Goal: Task Accomplishment & Management: Manage account settings

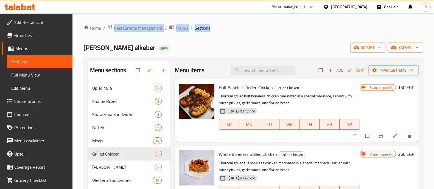
drag, startPoint x: 80, startPoint y: 41, endPoint x: 110, endPoint y: 31, distance: 31.5
click at [110, 31] on div "Home / Restaurants management / Menus / Sections [PERSON_NAME] Elbait elkeber O…" at bounding box center [252, 141] width 361 height 257
click at [110, 34] on div "Home / Restaurants management / Menus / Sections [PERSON_NAME] Elbait elkeber O…" at bounding box center [252, 141] width 339 height 235
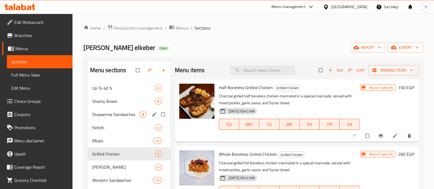
scroll to position [19, 0]
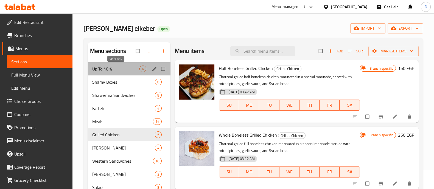
click at [123, 68] on span "Up To 40 %" at bounding box center [115, 69] width 47 height 7
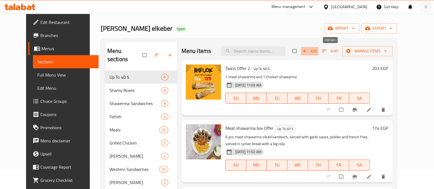
click at [317, 48] on span "Add" at bounding box center [309, 51] width 15 height 6
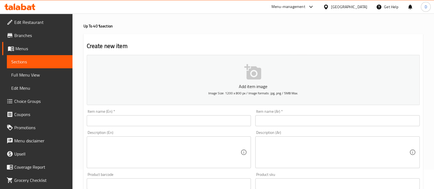
click at [144, 118] on input "text" at bounding box center [169, 120] width 164 height 11
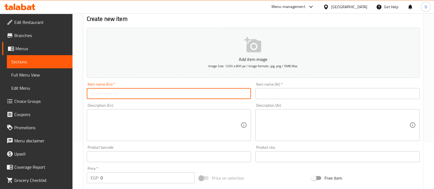
scroll to position [46, 0]
type input "2 Sandwiches Offer"
click at [276, 95] on input "text" at bounding box center [337, 94] width 164 height 11
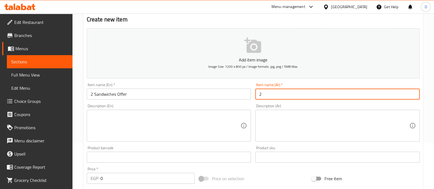
type input "2"
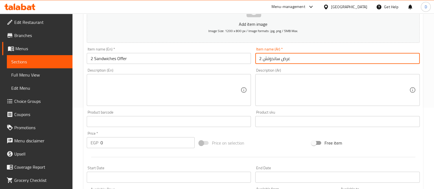
scroll to position [83, 0]
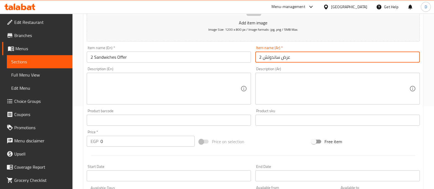
type input "عرض ساندوتش 2"
click at [106, 145] on input "0" at bounding box center [147, 141] width 94 height 11
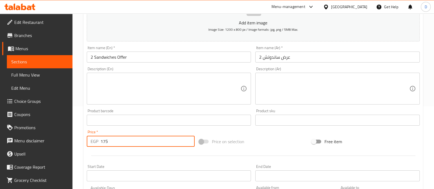
type input "175"
click at [116, 90] on textarea at bounding box center [166, 89] width 150 height 26
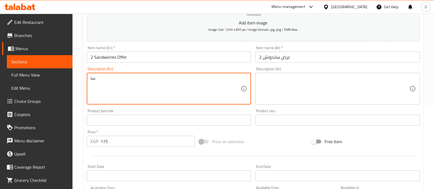
type textarea "س"
click at [133, 80] on textarea "Shawerma Chicken + Shawerma meat" at bounding box center [166, 89] width 150 height 26
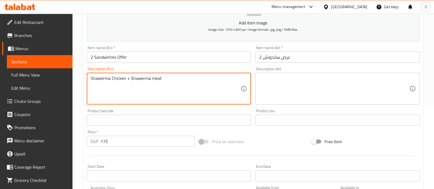
type textarea "Shawerma Chicken + Shawerma meat"
click at [297, 90] on textarea at bounding box center [334, 89] width 150 height 26
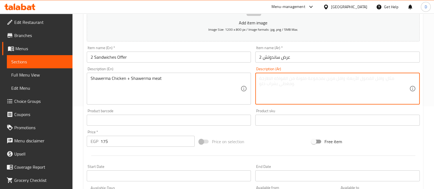
paste textarea "شاورما دجاج + شاورما لحم"
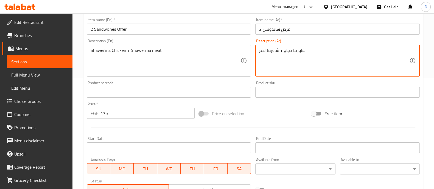
scroll to position [153, 0]
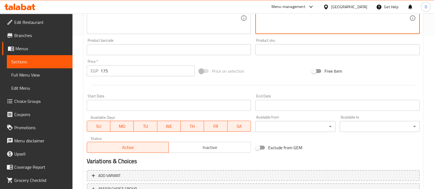
type textarea "شاورما دجاج + شاورما لحم"
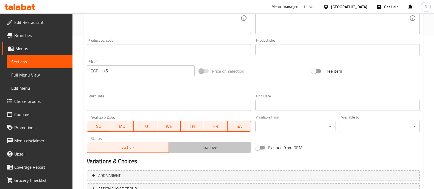
click at [201, 149] on span "Inactive" at bounding box center [210, 147] width 78 height 8
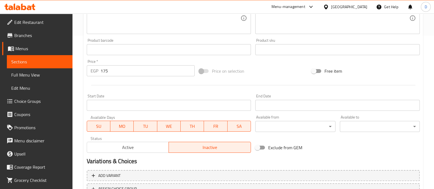
scroll to position [198, 0]
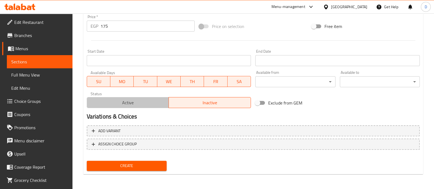
click at [141, 103] on span "Active" at bounding box center [128, 103] width 78 height 8
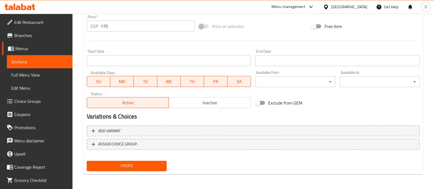
click at [122, 164] on span "Create" at bounding box center [126, 165] width 71 height 7
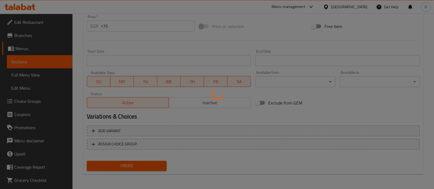
scroll to position [0, 0]
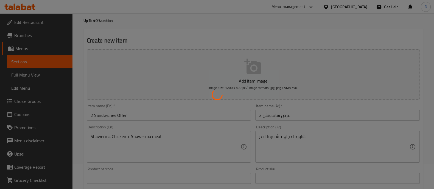
type input "0"
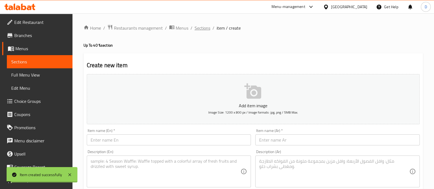
click at [201, 29] on span "Sections" at bounding box center [202, 28] width 16 height 7
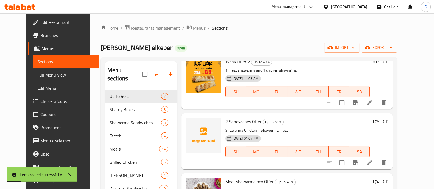
scroll to position [49, 0]
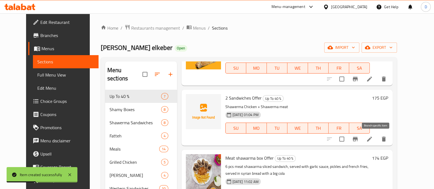
click at [357, 139] on icon "Branch-specific-item" at bounding box center [354, 139] width 5 height 4
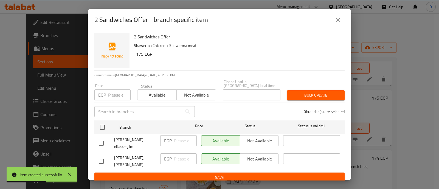
click at [197, 92] on span "Not available" at bounding box center [196, 95] width 35 height 8
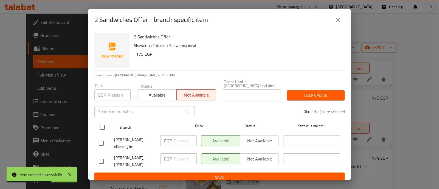
click at [102, 122] on input "checkbox" at bounding box center [103, 128] width 12 height 12
checkbox input "true"
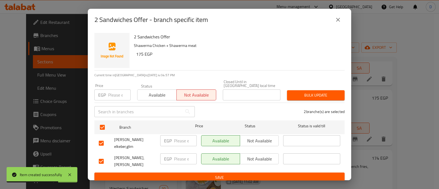
click at [303, 92] on span "Bulk update" at bounding box center [315, 95] width 49 height 7
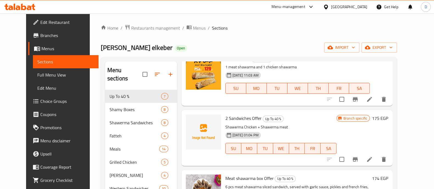
scroll to position [29, 0]
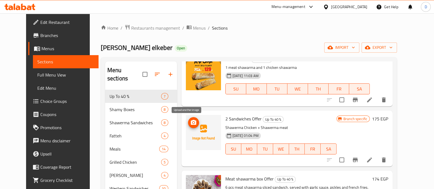
click at [191, 121] on icon "upload picture" at bounding box center [193, 122] width 5 height 5
click at [186, 116] on img at bounding box center [203, 132] width 35 height 35
click at [188, 118] on button "upload picture" at bounding box center [193, 122] width 11 height 11
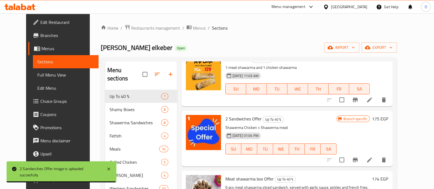
click at [357, 160] on icon "Branch-specific-item" at bounding box center [354, 160] width 5 height 4
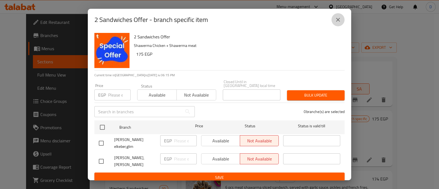
click at [339, 18] on icon "close" at bounding box center [338, 20] width 4 height 4
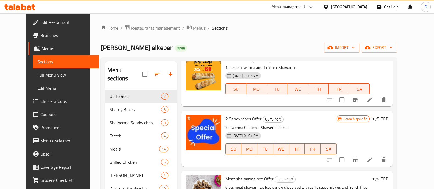
scroll to position [0, 0]
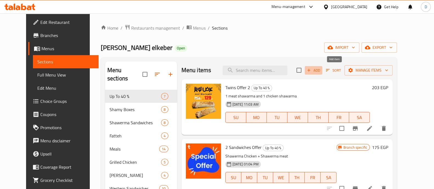
click at [321, 71] on span "Add" at bounding box center [313, 70] width 15 height 6
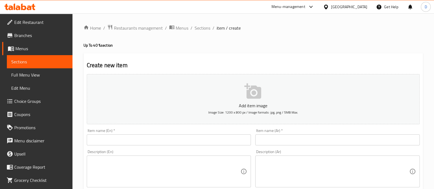
click at [106, 142] on input "text" at bounding box center [169, 139] width 164 height 11
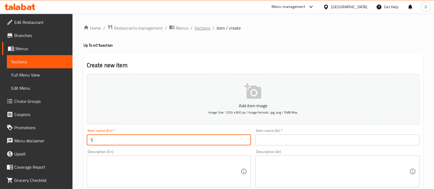
type input "S"
click at [201, 31] on span "Sections" at bounding box center [202, 28] width 16 height 7
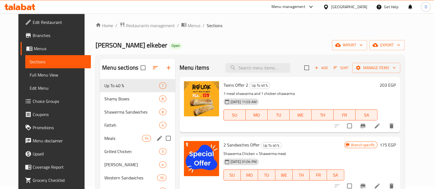
scroll to position [3, 0]
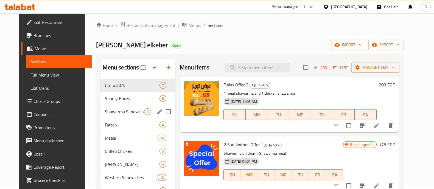
click at [125, 111] on span "Shawerma Sandwiches" at bounding box center [124, 111] width 39 height 7
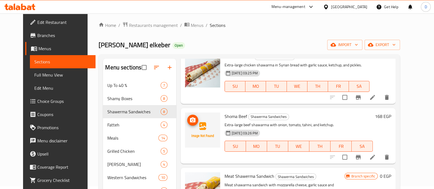
scroll to position [218, 0]
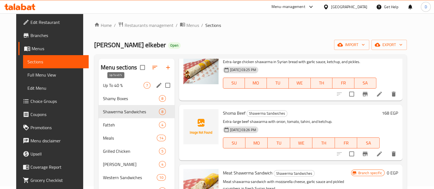
click at [106, 87] on span "Up To 40 %" at bounding box center [123, 85] width 41 height 7
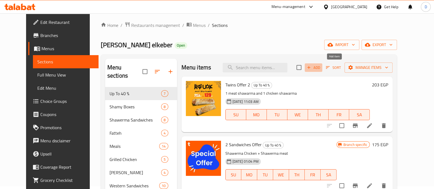
click at [311, 65] on icon "button" at bounding box center [308, 67] width 5 height 5
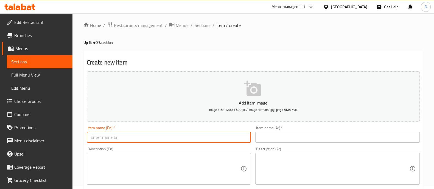
click at [125, 134] on input "text" at bounding box center [169, 137] width 164 height 11
type input "Shoma Combo"
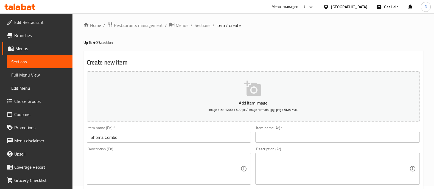
click at [276, 143] on div "Item name (Ar)   * Item name (Ar) *" at bounding box center [337, 134] width 169 height 21
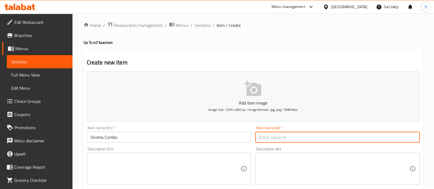
click at [277, 142] on input "text" at bounding box center [337, 137] width 164 height 11
type input "شوما كومبو"
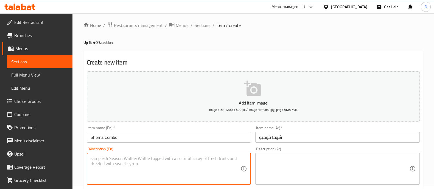
click at [185, 157] on textarea at bounding box center [166, 169] width 150 height 26
click at [185, 159] on textarea at bounding box center [166, 169] width 150 height 26
type textarea "س"
click at [185, 159] on textarea "Shoma Combo Offer" at bounding box center [166, 169] width 150 height 26
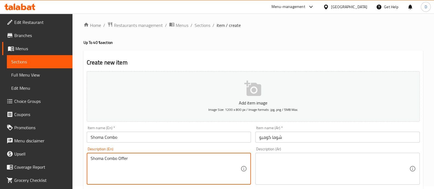
click at [185, 159] on textarea "Shoma Combo Offer" at bounding box center [166, 169] width 150 height 26
type textarea "Shoma Combo Offer"
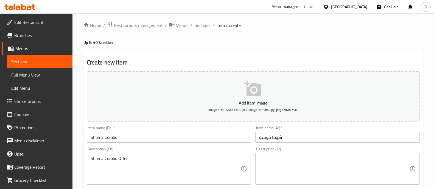
drag, startPoint x: 270, startPoint y: 175, endPoint x: 250, endPoint y: 169, distance: 21.5
click at [250, 169] on div "Shoma Combo Offer Description (En)" at bounding box center [169, 169] width 164 height 32
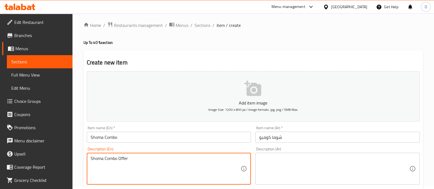
click at [257, 169] on div "Description (Ar)" at bounding box center [337, 169] width 164 height 32
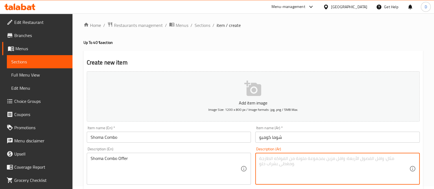
paste textarea "عرض شوما كومبو"
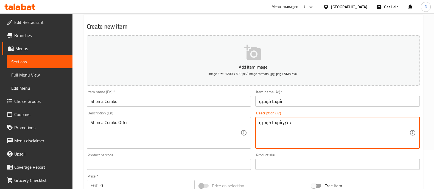
scroll to position [50, 0]
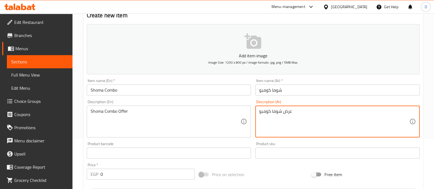
type textarea "عرض شوما كومبو"
click at [126, 171] on input "0" at bounding box center [147, 174] width 94 height 11
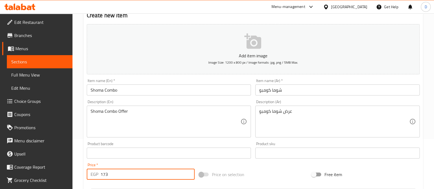
type input "173"
click at [121, 164] on div "Price   * EGP 173 Price *" at bounding box center [141, 171] width 108 height 17
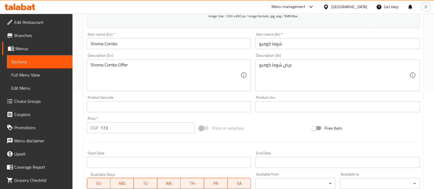
scroll to position [198, 0]
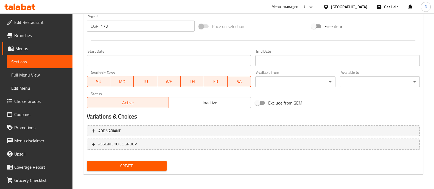
click at [142, 163] on span "Create" at bounding box center [126, 165] width 71 height 7
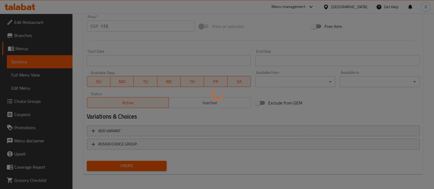
type input "0"
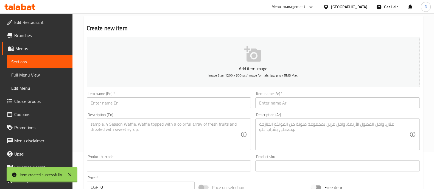
scroll to position [5, 0]
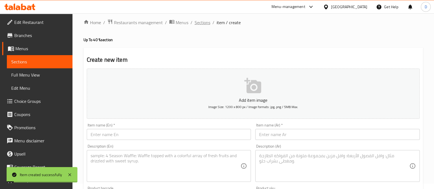
click at [204, 23] on span "Sections" at bounding box center [202, 22] width 16 height 7
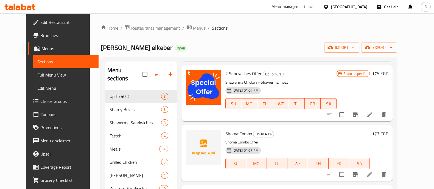
scroll to position [78, 0]
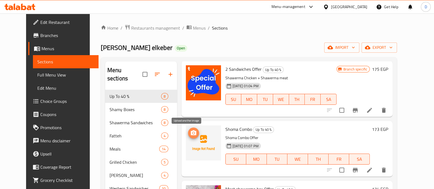
click at [190, 130] on icon "upload picture" at bounding box center [193, 133] width 7 height 7
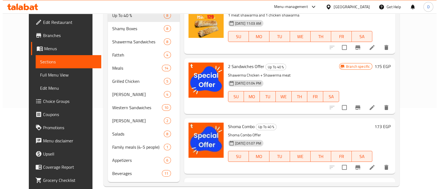
scroll to position [0, 0]
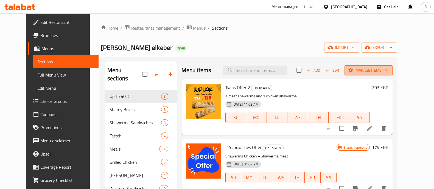
click at [388, 67] on span "Manage items" at bounding box center [368, 70] width 39 height 7
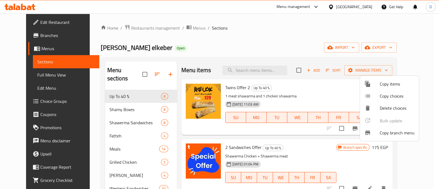
click at [369, 86] on icon at bounding box center [367, 84] width 5 height 6
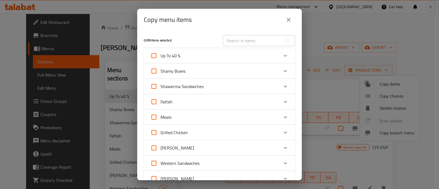
click at [179, 55] on span "Up To 40 %" at bounding box center [170, 56] width 20 height 8
click at [160, 55] on input "Up To 40 %" at bounding box center [153, 55] width 13 height 13
checkbox input "true"
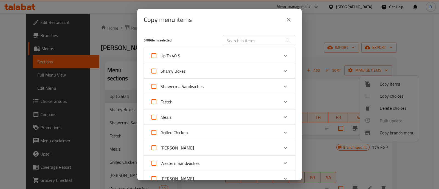
checkbox input "true"
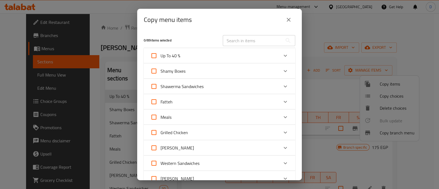
checkbox input "true"
click at [179, 55] on span "Up To 40 %" at bounding box center [170, 56] width 20 height 8
click at [160, 55] on input "Up To 40 %" at bounding box center [153, 55] width 13 height 13
checkbox input "false"
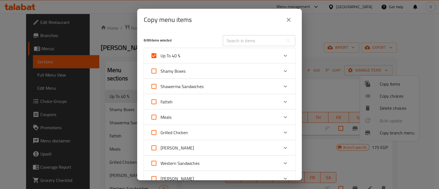
checkbox input "false"
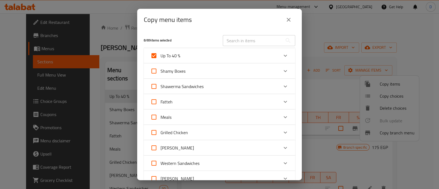
checkbox input "false"
click at [282, 57] on icon "Expand" at bounding box center [285, 55] width 7 height 7
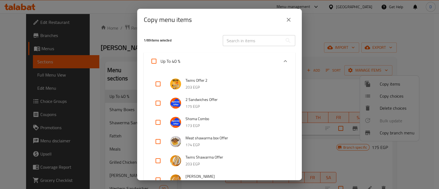
click at [157, 86] on input "checkbox" at bounding box center [157, 83] width 13 height 13
checkbox input "true"
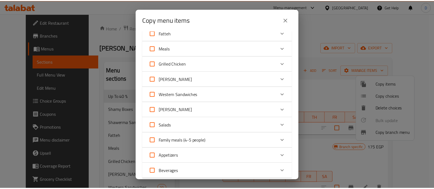
scroll to position [324, 0]
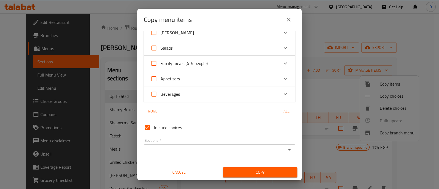
click at [208, 147] on input "Sections   *" at bounding box center [214, 150] width 139 height 8
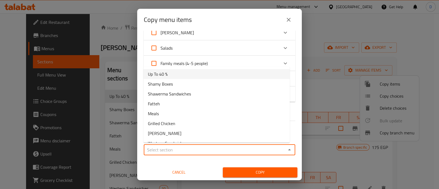
click at [204, 78] on li "Up To 40 %" at bounding box center [216, 74] width 146 height 10
type input "Up To 40 %"
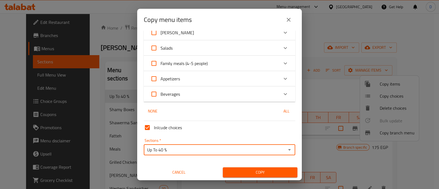
click at [243, 171] on span "Copy" at bounding box center [260, 172] width 66 height 7
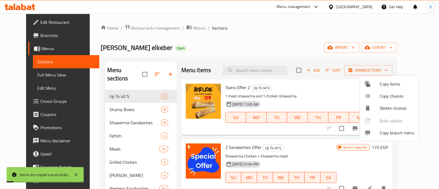
click at [224, 53] on div at bounding box center [219, 94] width 439 height 189
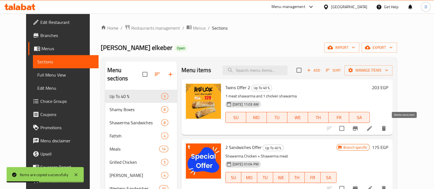
click at [387, 125] on icon "delete" at bounding box center [383, 128] width 7 height 7
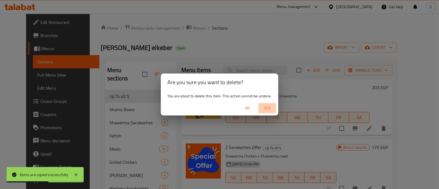
click at [270, 106] on span "Yes" at bounding box center [267, 108] width 13 height 7
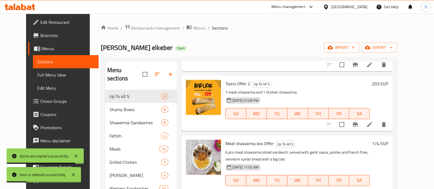
scroll to position [0, 0]
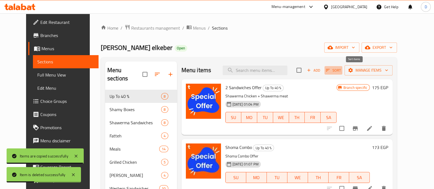
click at [341, 71] on span "Sort" at bounding box center [333, 70] width 15 height 6
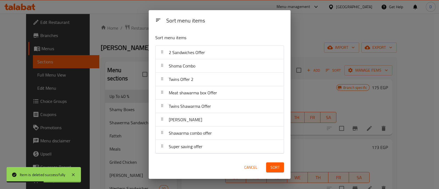
click at [254, 167] on span "Cancel" at bounding box center [250, 167] width 13 height 7
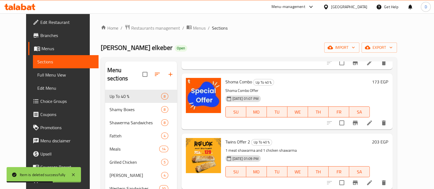
scroll to position [66, 0]
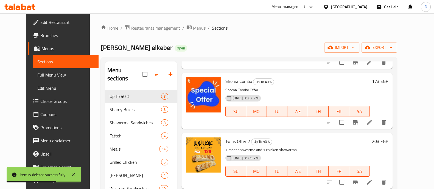
click at [358, 120] on icon "Branch-specific-item" at bounding box center [355, 122] width 7 height 7
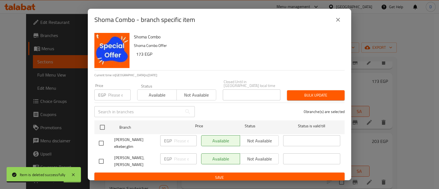
click at [188, 91] on span "Not available" at bounding box center [196, 95] width 35 height 8
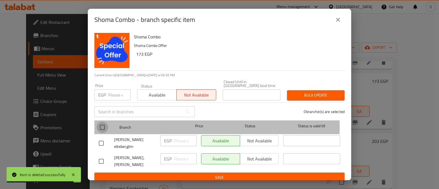
click at [104, 123] on input "checkbox" at bounding box center [103, 128] width 12 height 12
checkbox input "true"
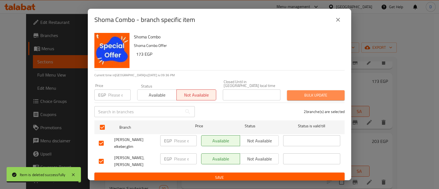
click at [322, 90] on button "Bulk update" at bounding box center [316, 95] width 58 height 10
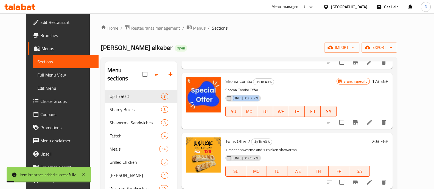
drag, startPoint x: 322, startPoint y: 87, endPoint x: 318, endPoint y: 102, distance: 15.9
click at [318, 102] on div "Shoma Combo Up To 40 % Shoma Combo Offer [DATE] 01:07 PM SU MO TU WE TH FR SA" at bounding box center [280, 100] width 115 height 51
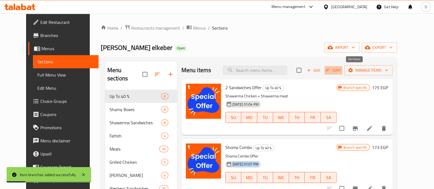
click at [341, 71] on span "Sort" at bounding box center [333, 70] width 15 height 6
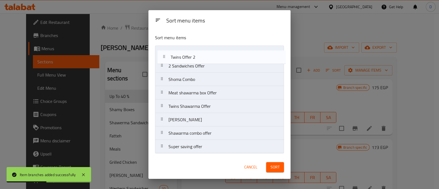
drag, startPoint x: 160, startPoint y: 82, endPoint x: 163, endPoint y: 53, distance: 29.5
click at [163, 53] on nav "2 Sandwiches Offer Shoma Combo Twins Offer 2 Meat shawarma box Offer Twins Shaw…" at bounding box center [219, 100] width 129 height 108
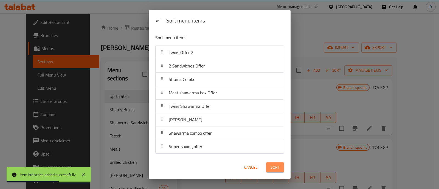
click at [279, 168] on span "Sort" at bounding box center [274, 167] width 9 height 7
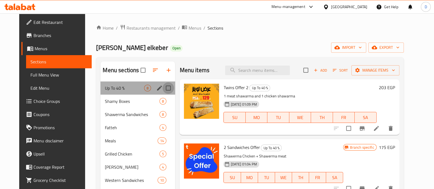
click at [162, 86] on input "Menu sections" at bounding box center [168, 88] width 12 height 12
checkbox input "true"
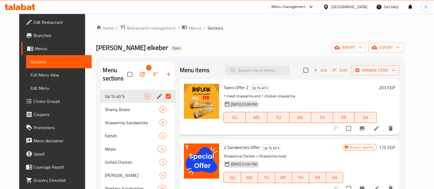
click at [173, 53] on div "Home / Restaurants management / Menus / Sections [PERSON_NAME] Elbait elkeber O…" at bounding box center [249, 145] width 307 height 243
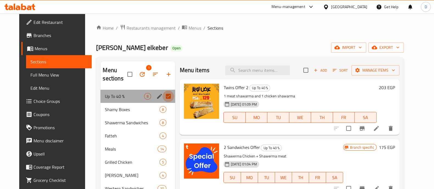
click at [162, 97] on input "Menu sections" at bounding box center [168, 97] width 12 height 12
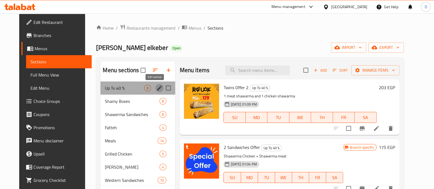
click at [156, 86] on icon "edit" at bounding box center [159, 88] width 7 height 7
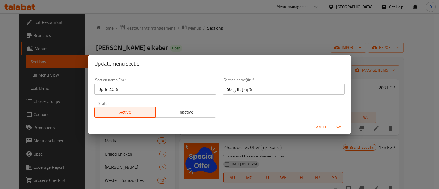
click at [259, 92] on input "يصل الي 40 %" at bounding box center [284, 89] width 122 height 11
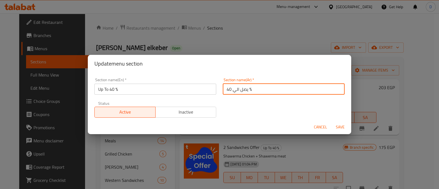
click at [259, 92] on input "يصل الي 40 %" at bounding box center [284, 89] width 122 height 11
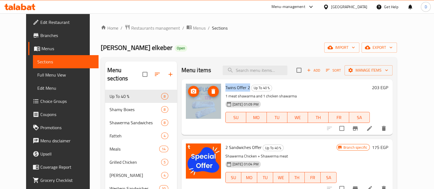
drag, startPoint x: 243, startPoint y: 86, endPoint x: 211, endPoint y: 86, distance: 31.5
click at [211, 86] on div "Twins Offer 2 Up To 40 % 1 meat shawarma and 1 chicken shawarma [DATE] 01:09 PM…" at bounding box center [286, 106] width 207 height 51
copy div "Twins Offer 2"
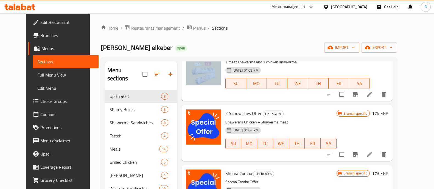
scroll to position [35, 0]
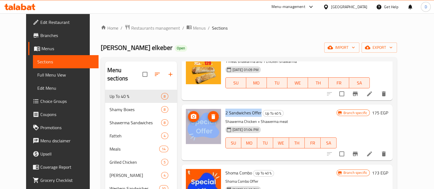
drag, startPoint x: 255, startPoint y: 114, endPoint x: 208, endPoint y: 114, distance: 46.1
click at [208, 114] on div "2 Sandwiches Offer Up To 40 % Shawerma Chicken + Shawerma meat [DATE] 01:04 PM …" at bounding box center [286, 132] width 207 height 51
click at [231, 114] on span "2 Sandwiches Offer" at bounding box center [243, 113] width 36 height 8
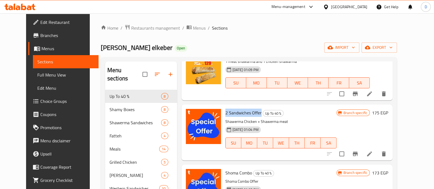
drag, startPoint x: 254, startPoint y: 112, endPoint x: 218, endPoint y: 113, distance: 36.2
click at [223, 113] on div "2 Sandwiches Offer Up To 40 % Shawerma Chicken + Shawerma meat [DATE] 01:04 PM …" at bounding box center [280, 132] width 115 height 51
copy span "2 Sandwiches Offer"
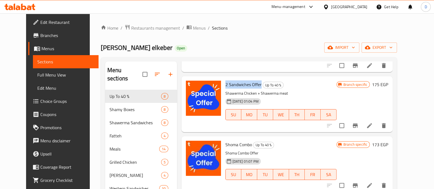
scroll to position [66, 0]
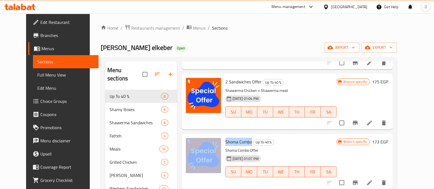
drag, startPoint x: 245, startPoint y: 142, endPoint x: 213, endPoint y: 142, distance: 32.1
click at [213, 142] on div "Shoma Combo Up To 40 % Shoma Combo Offer [DATE] 01:07 PM SU MO TU WE TH FR [PER…" at bounding box center [286, 161] width 207 height 51
copy div "Shoma Combo"
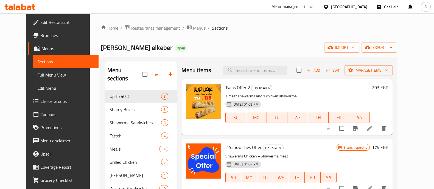
scroll to position [35, 0]
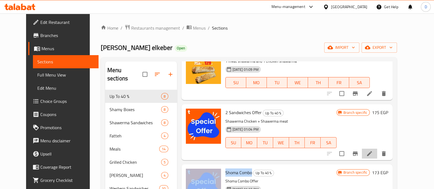
click at [377, 151] on li at bounding box center [369, 154] width 15 height 10
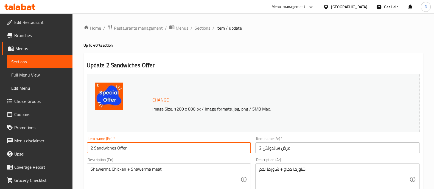
drag, startPoint x: 128, startPoint y: 150, endPoint x: 76, endPoint y: 151, distance: 52.4
type input "Tawfeer Mix"
click at [300, 145] on input "عرض ساندوتش 2" at bounding box center [337, 147] width 164 height 11
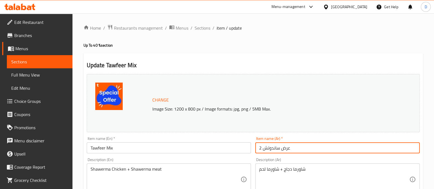
click at [300, 145] on input "عرض ساندوتش 2" at bounding box center [337, 147] width 164 height 11
click at [204, 27] on span "Sections" at bounding box center [202, 28] width 16 height 7
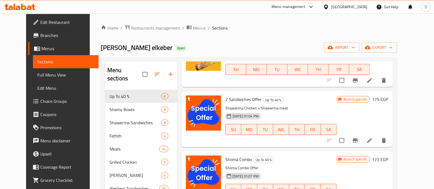
scroll to position [49, 0]
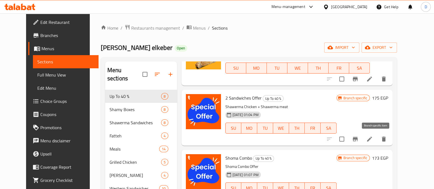
click at [358, 138] on icon "Branch-specific-item" at bounding box center [355, 139] width 7 height 7
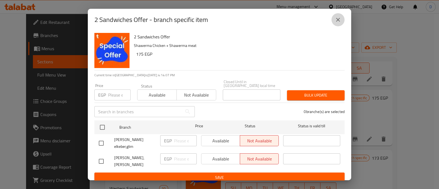
click at [340, 20] on icon "close" at bounding box center [338, 19] width 7 height 7
